Goal: Check status: Check status

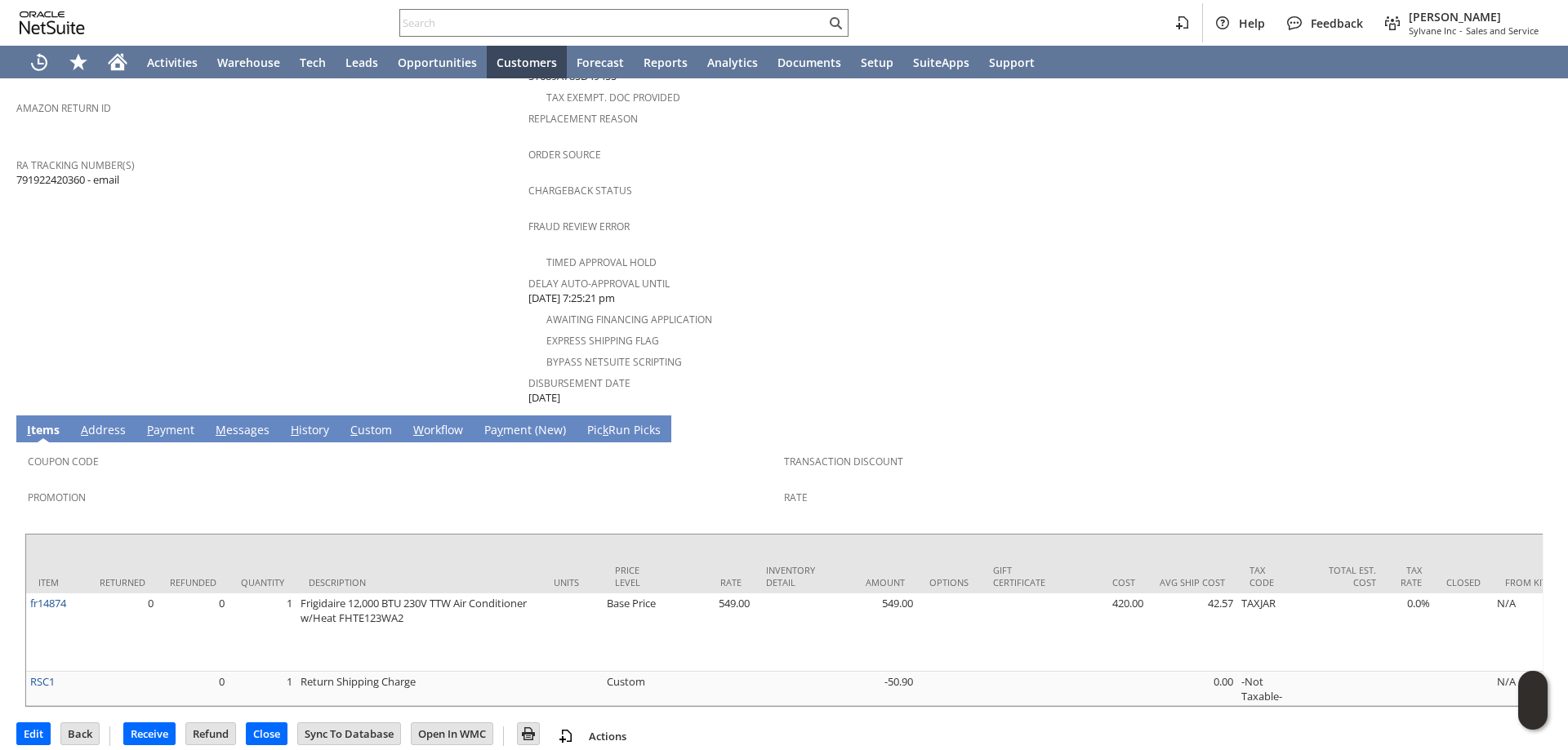
scroll to position [601, 0]
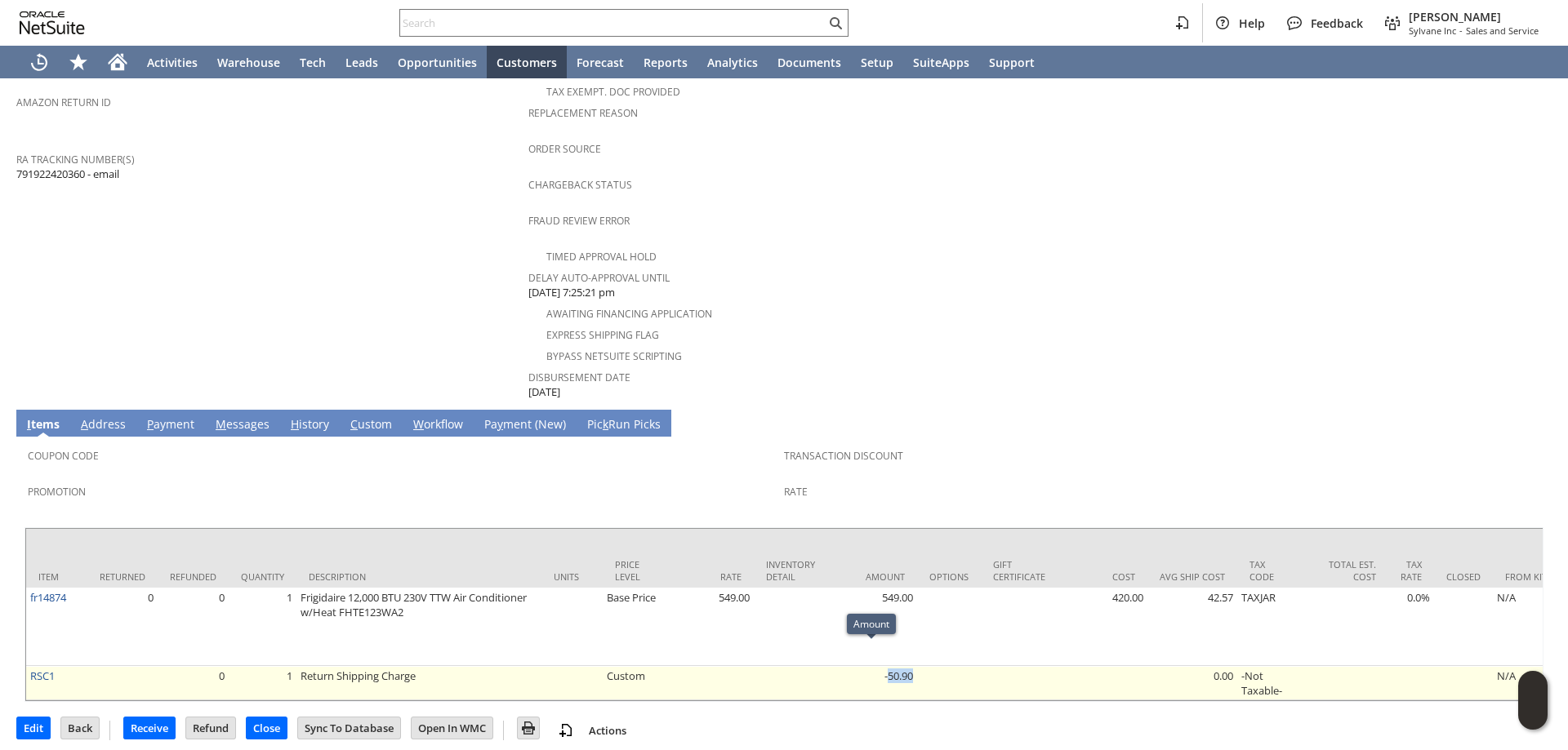
drag, startPoint x: 899, startPoint y: 655, endPoint x: 882, endPoint y: 661, distance: 18.0
click at [885, 666] on td "-50.90" at bounding box center [871, 683] width 90 height 34
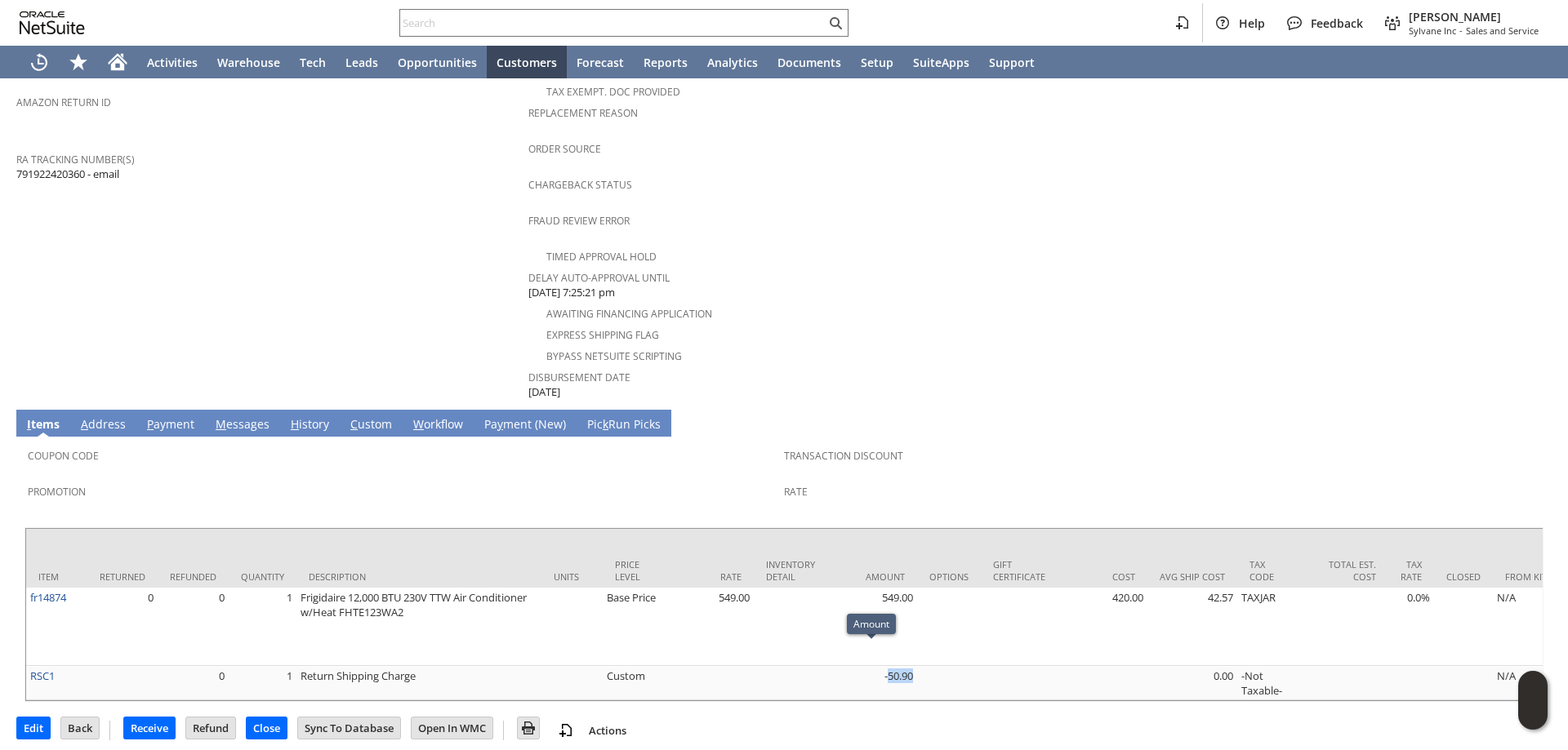
copy td "50.90"
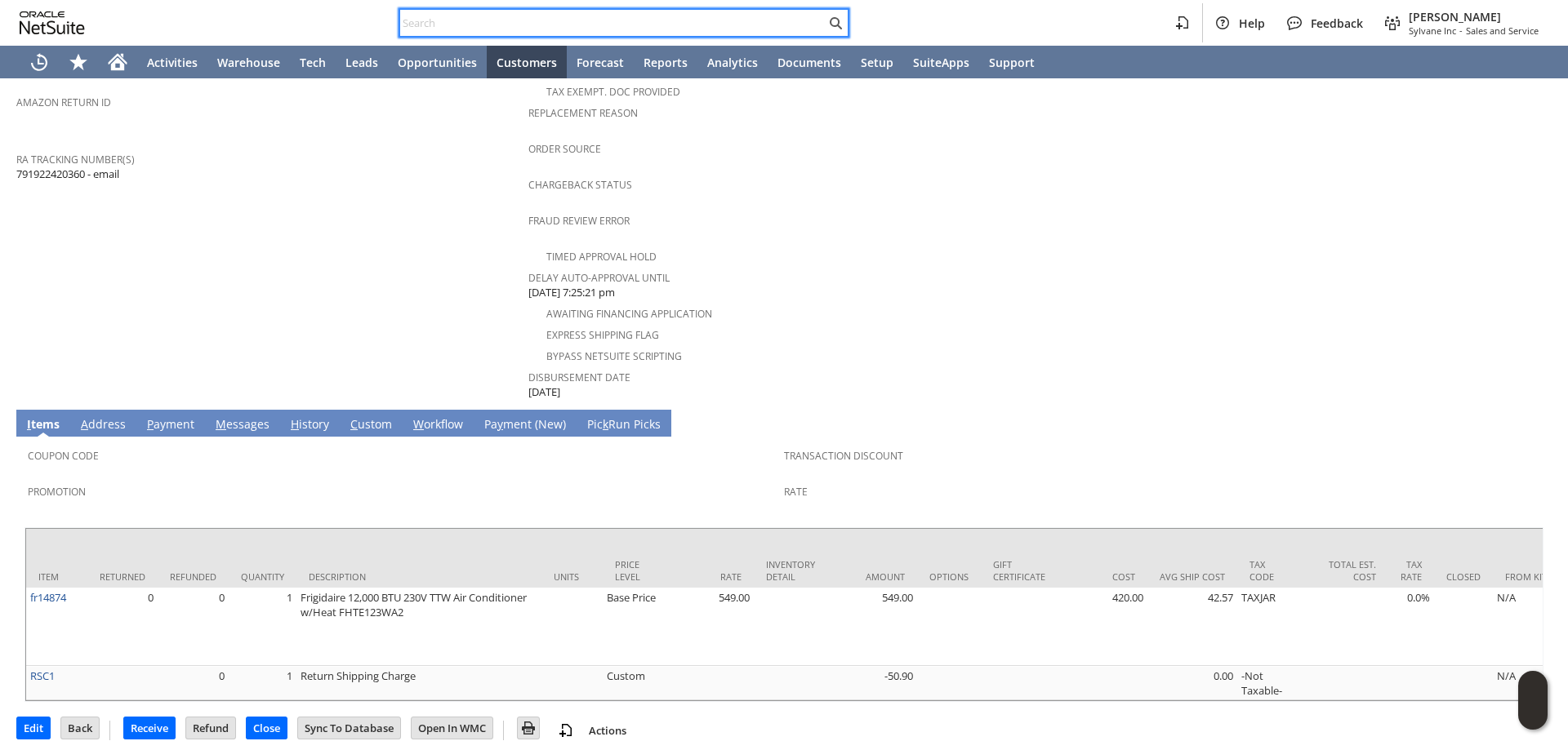
click at [656, 18] on input "text" at bounding box center [613, 23] width 426 height 19
paste input "SY68B0767C9AE54"
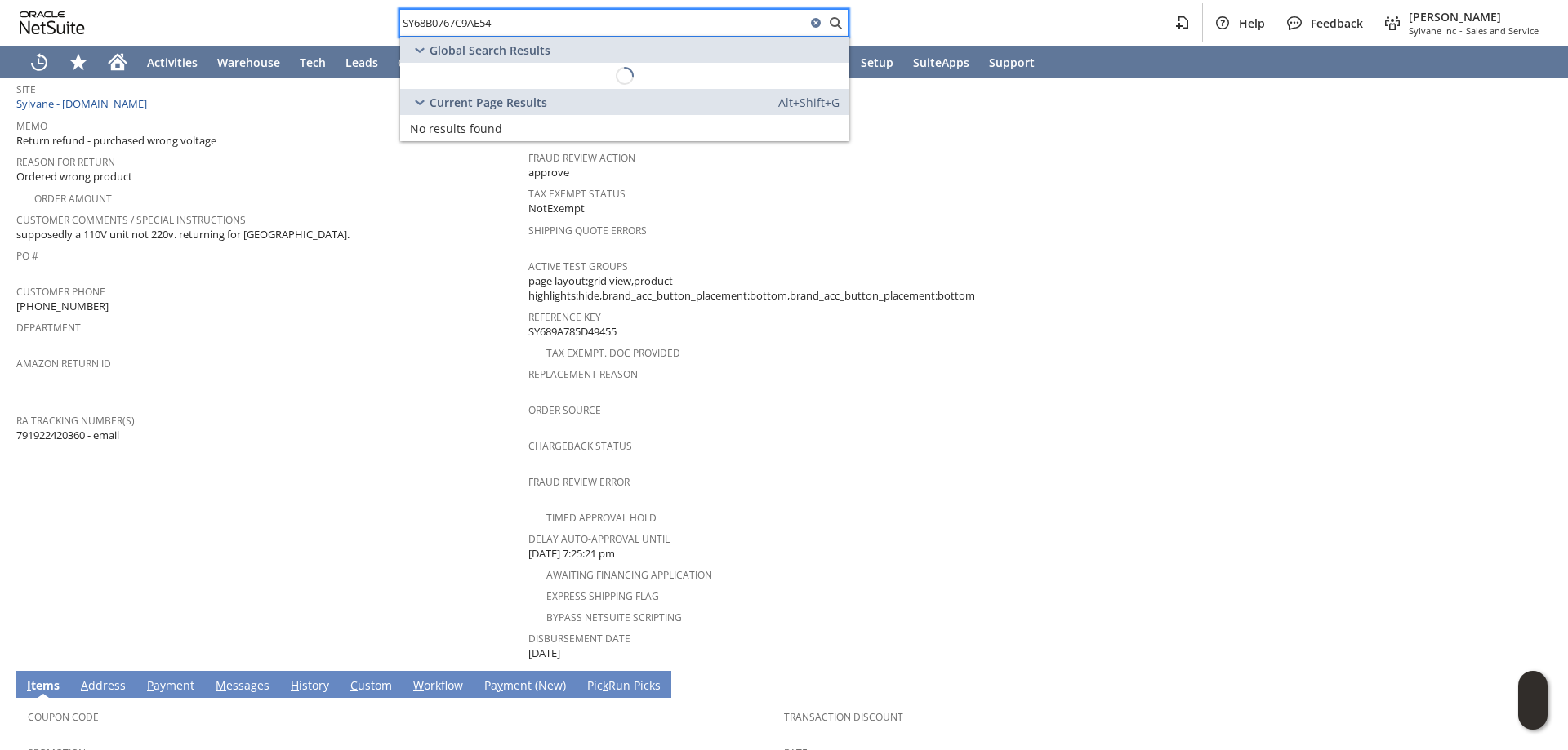
scroll to position [275, 0]
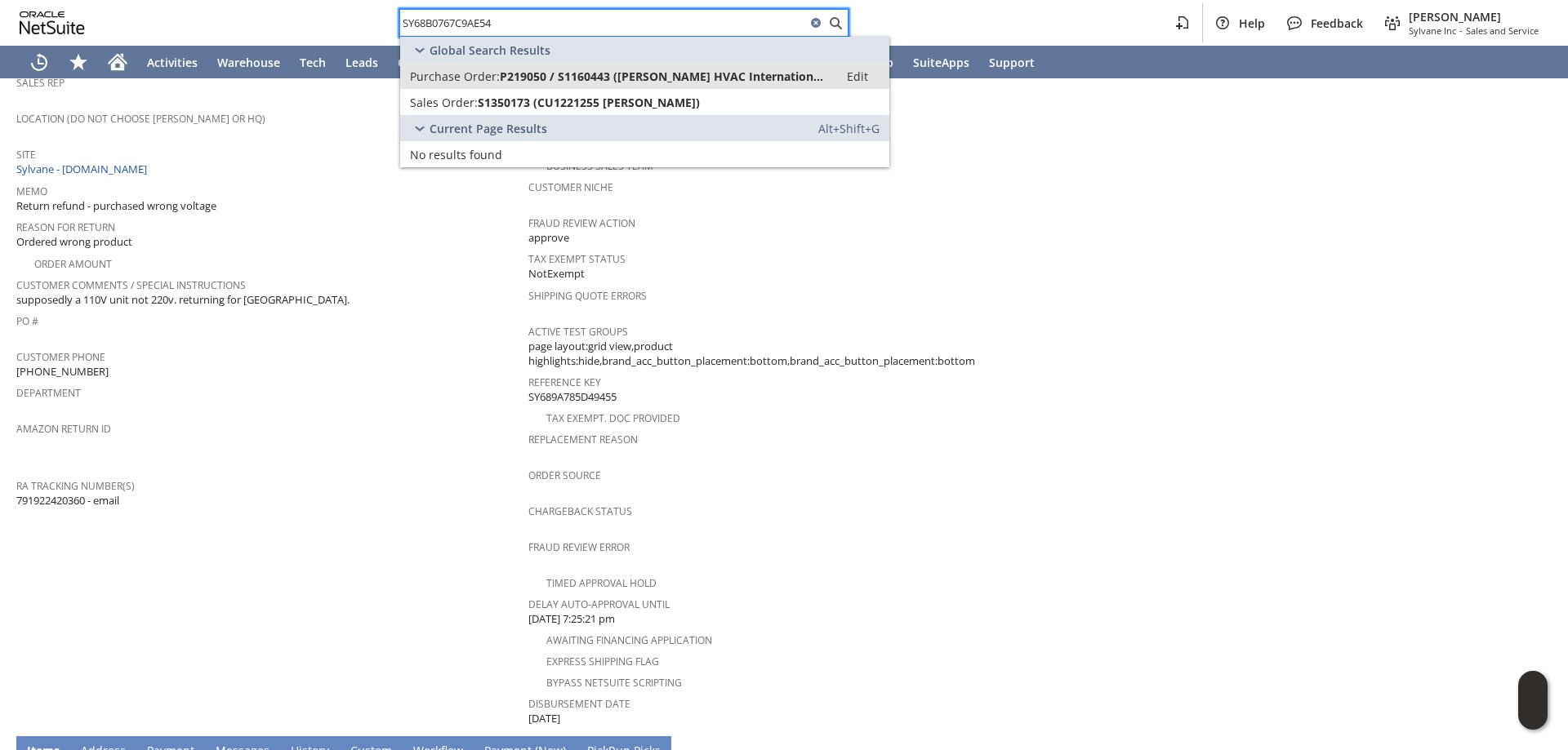
type input "SY68B0767C9AE54"
click at [620, 76] on span "P219050 / S1160443 (Parker Davis HVAC International LLC)" at bounding box center [664, 77] width 329 height 15
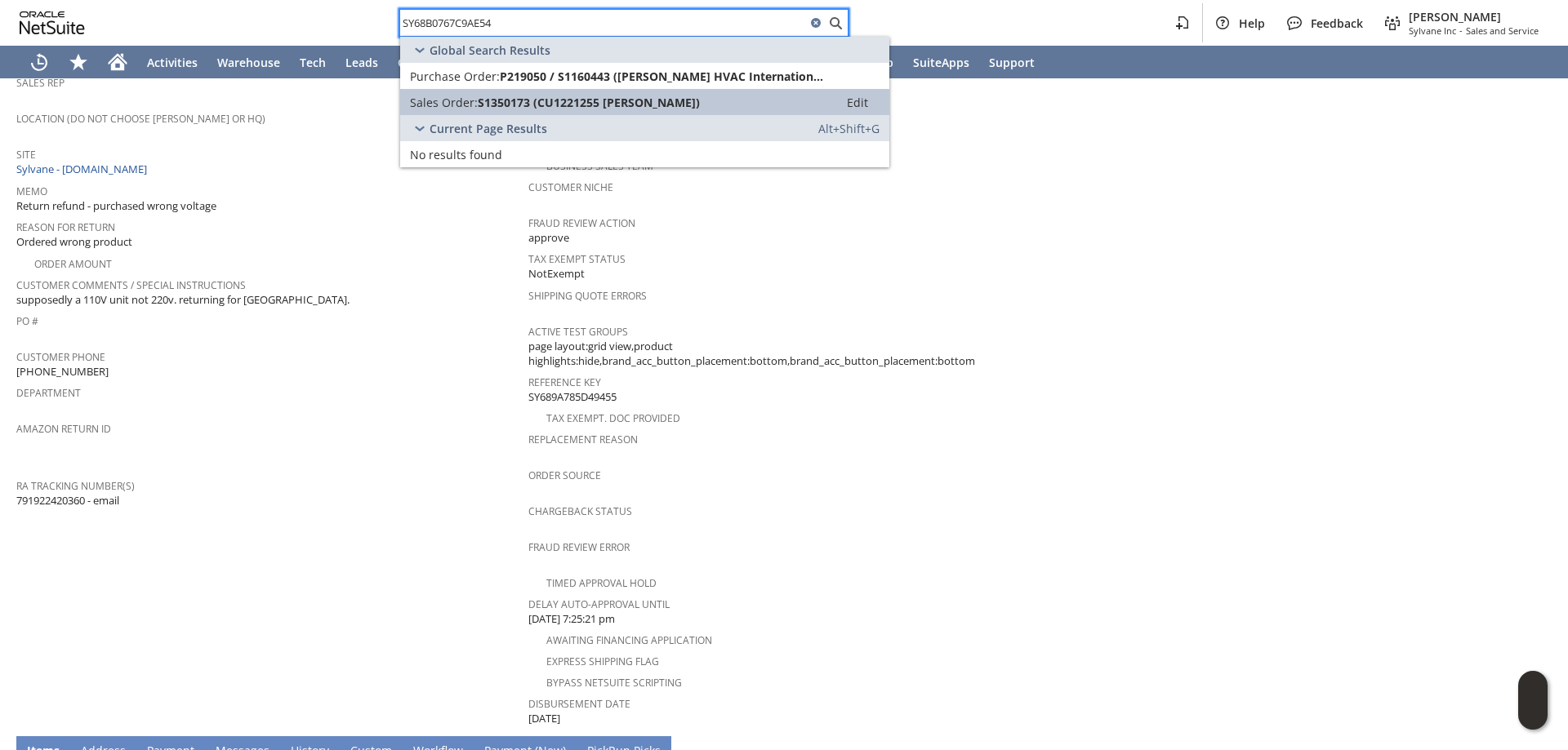
click at [620, 98] on span "S1350173 (CU1221255 James R bishop)" at bounding box center [589, 103] width 222 height 15
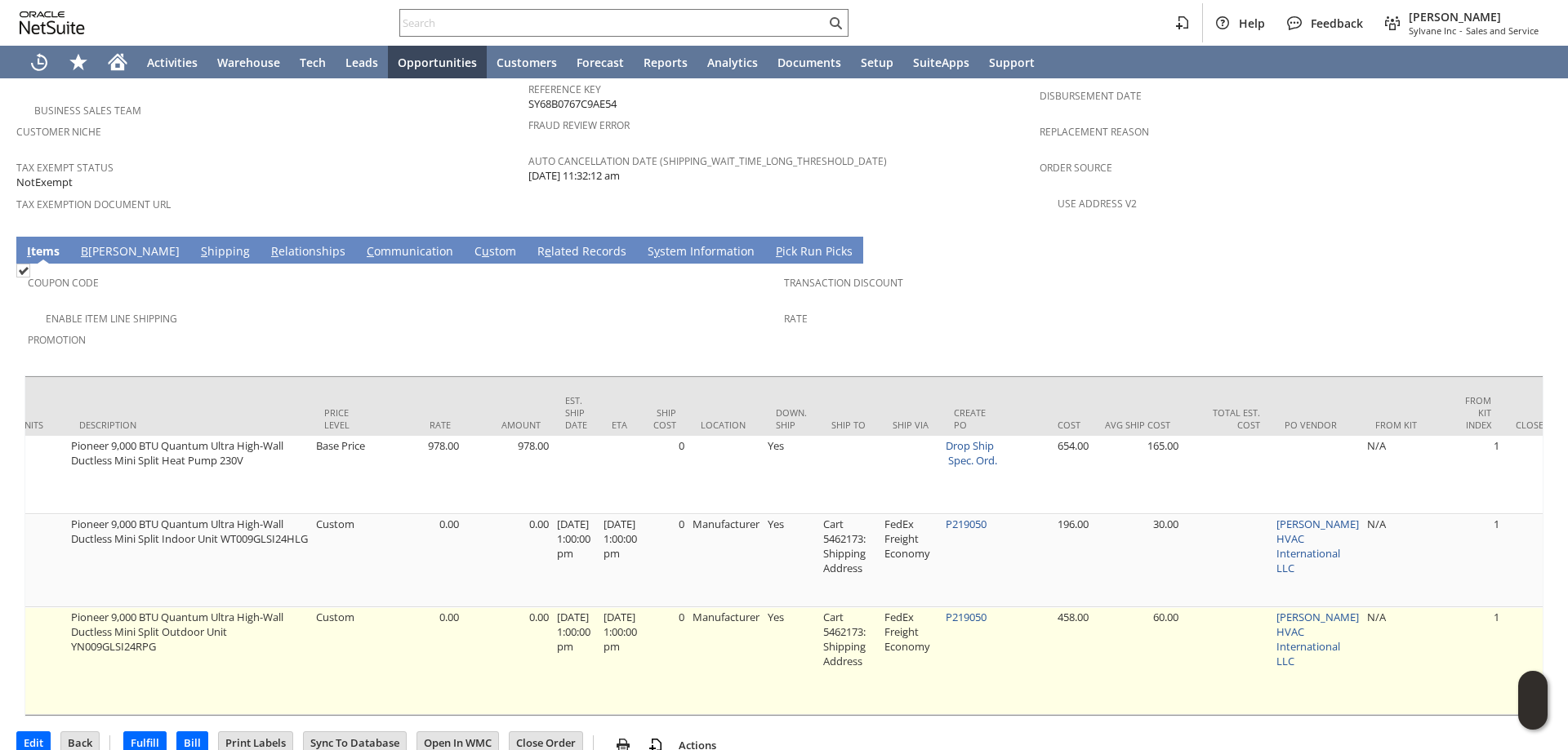
scroll to position [0, 695]
